Goal: Information Seeking & Learning: Learn about a topic

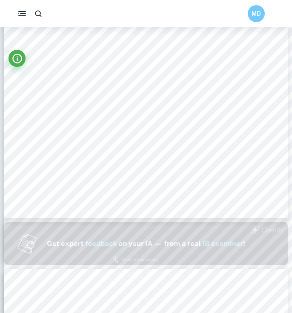
scroll to position [184, 0]
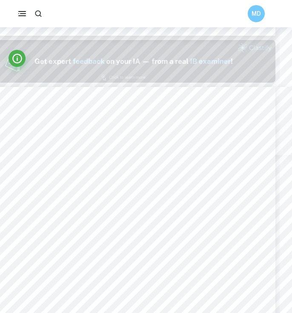
scroll to position [367, 12]
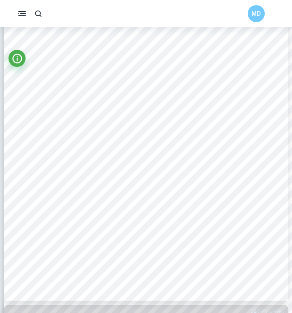
scroll to position [138, 0]
